Goal: Navigation & Orientation: Find specific page/section

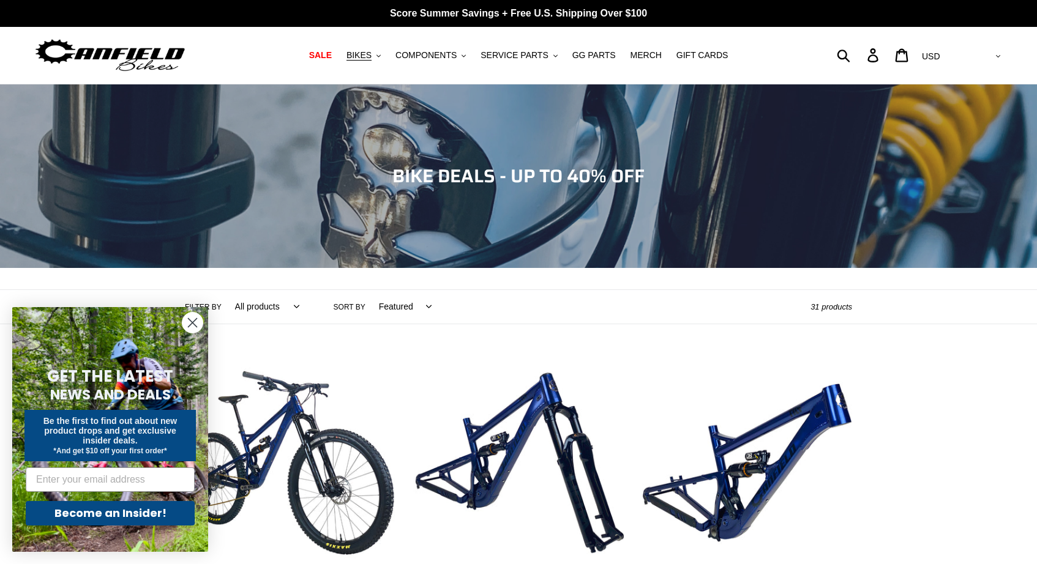
click at [185, 321] on circle "Close dialog" at bounding box center [192, 323] width 20 height 20
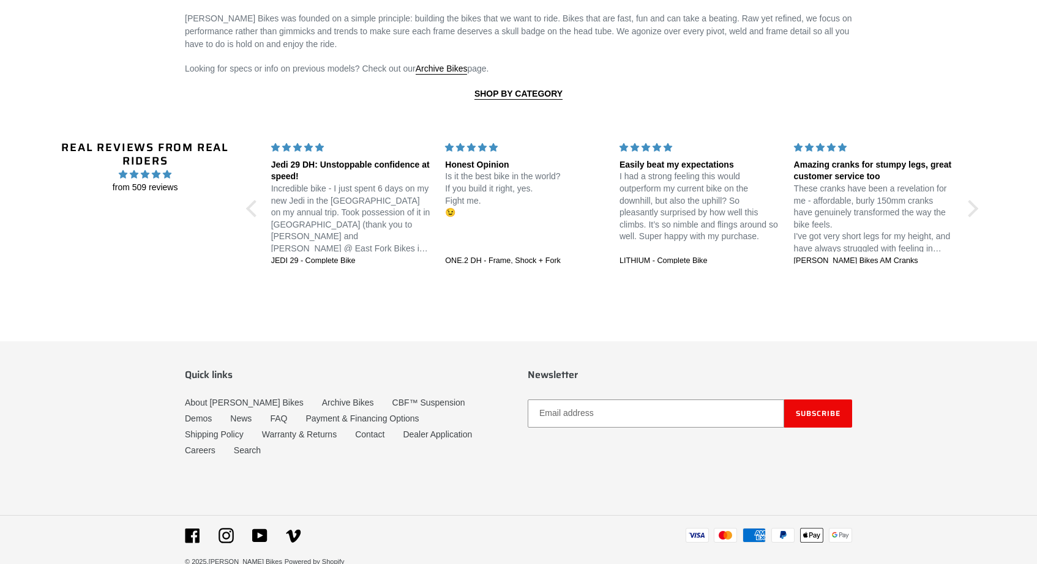
scroll to position [2882, 0]
click at [215, 444] on link "Careers" at bounding box center [200, 449] width 31 height 10
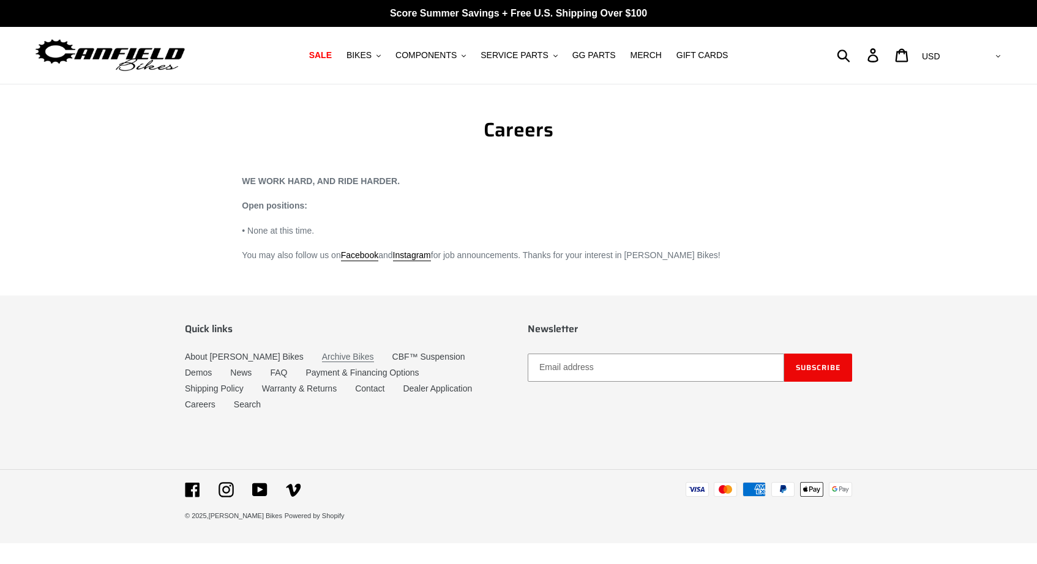
click at [322, 356] on link "Archive Bikes" at bounding box center [348, 357] width 52 height 10
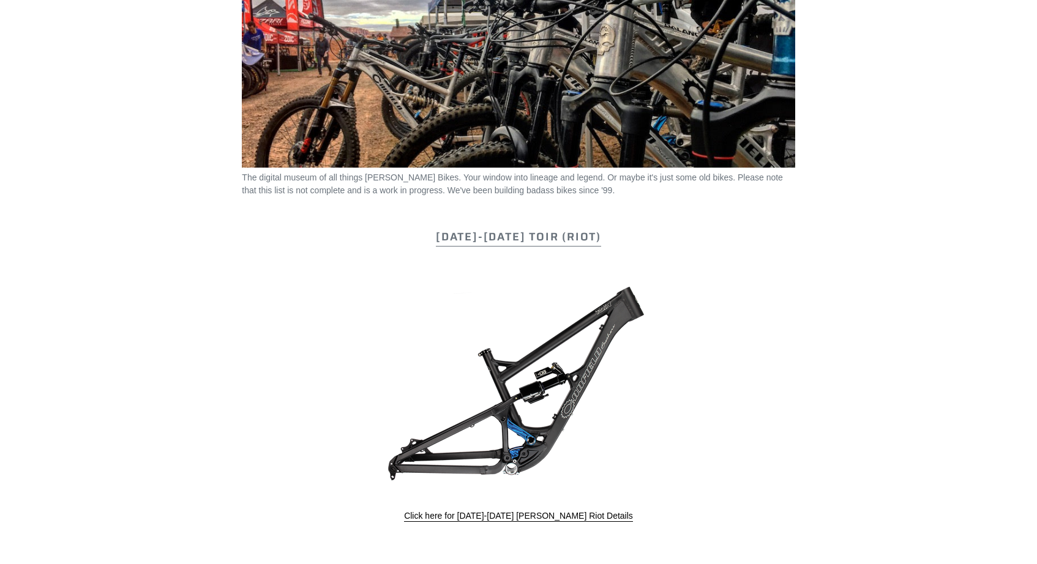
scroll to position [203, 0]
